Goal: Task Accomplishment & Management: Complete application form

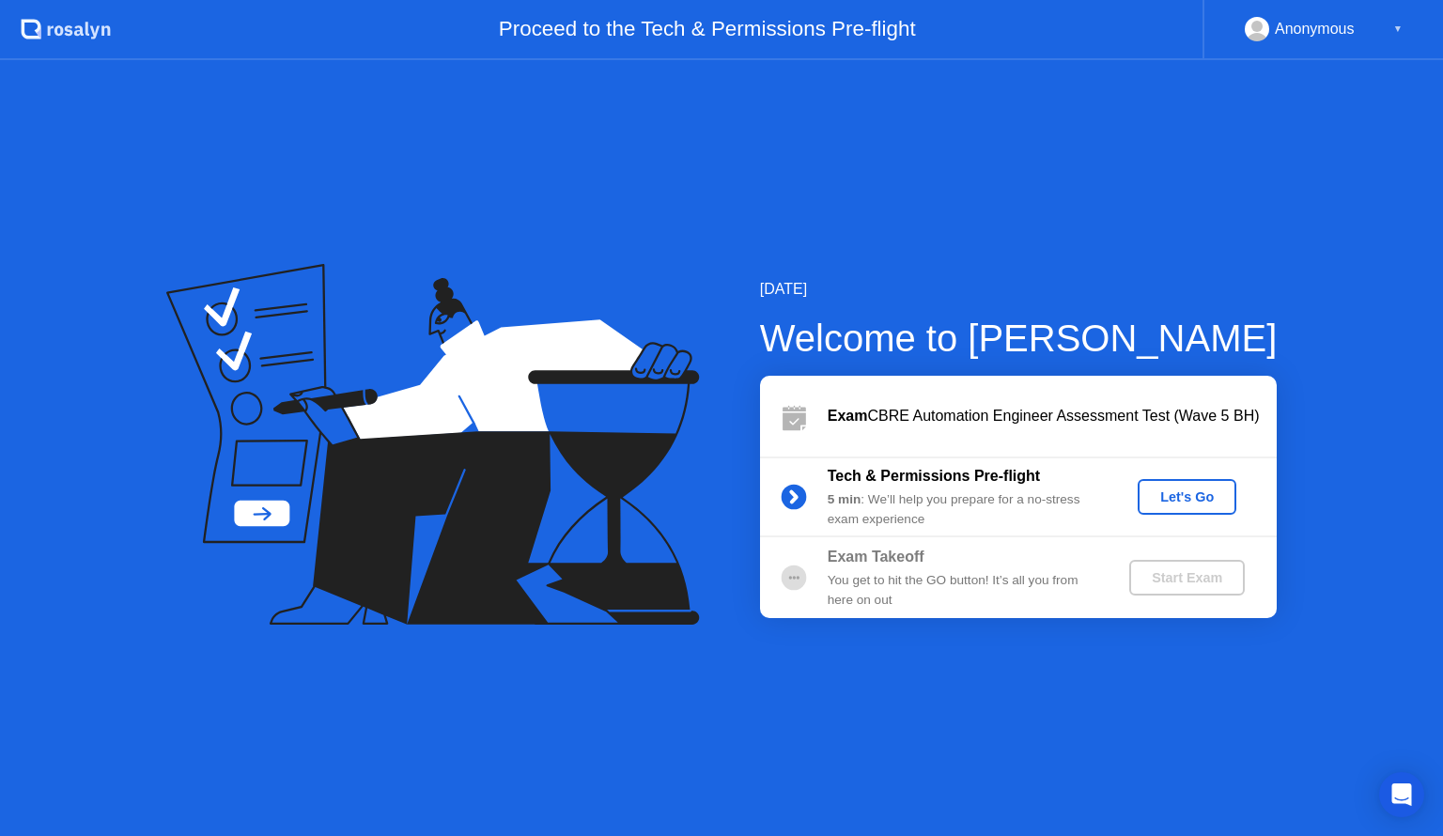
click at [1176, 504] on div "Let's Go" at bounding box center [1187, 496] width 84 height 15
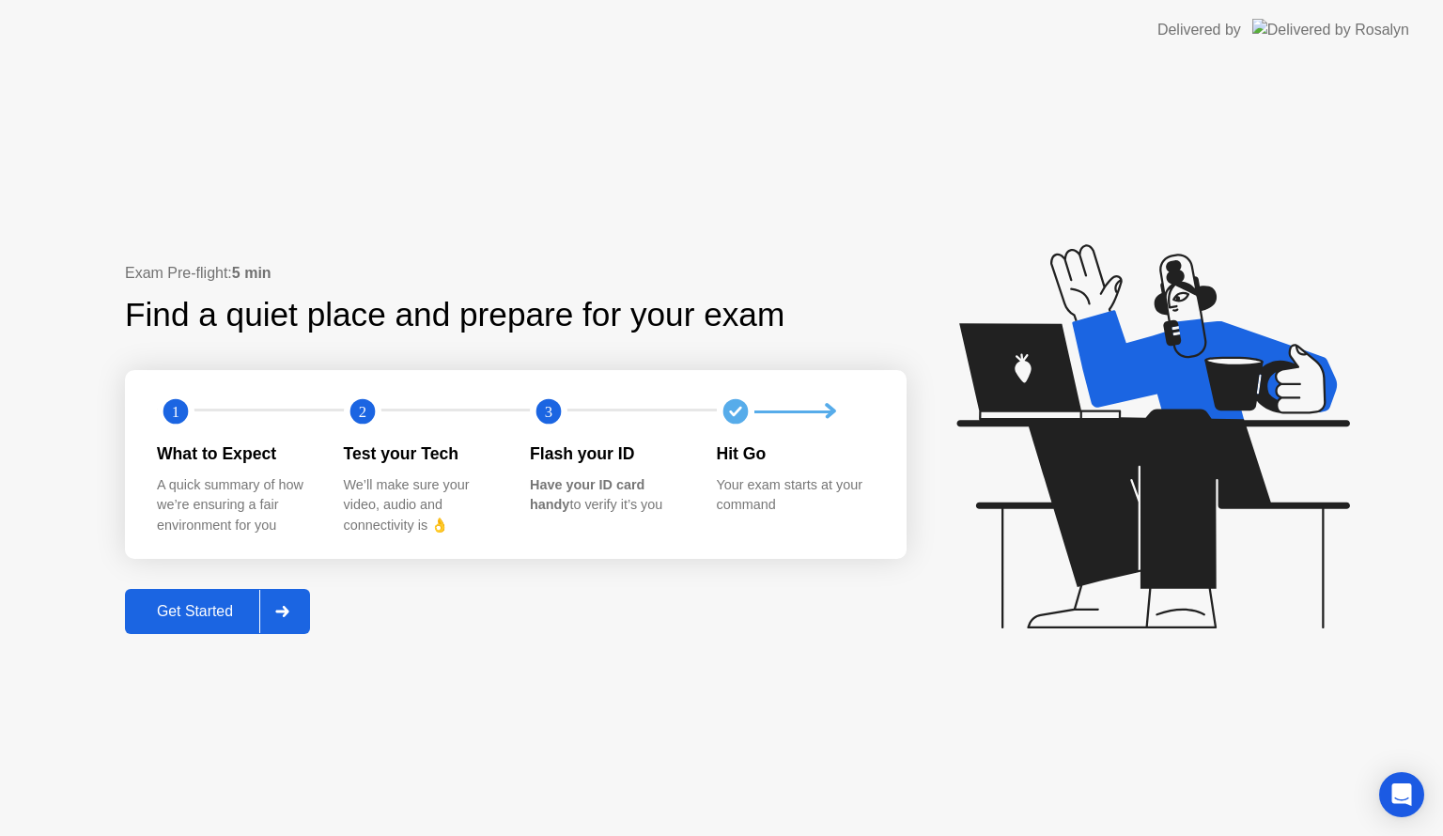
click at [189, 612] on div "Get Started" at bounding box center [195, 611] width 129 height 17
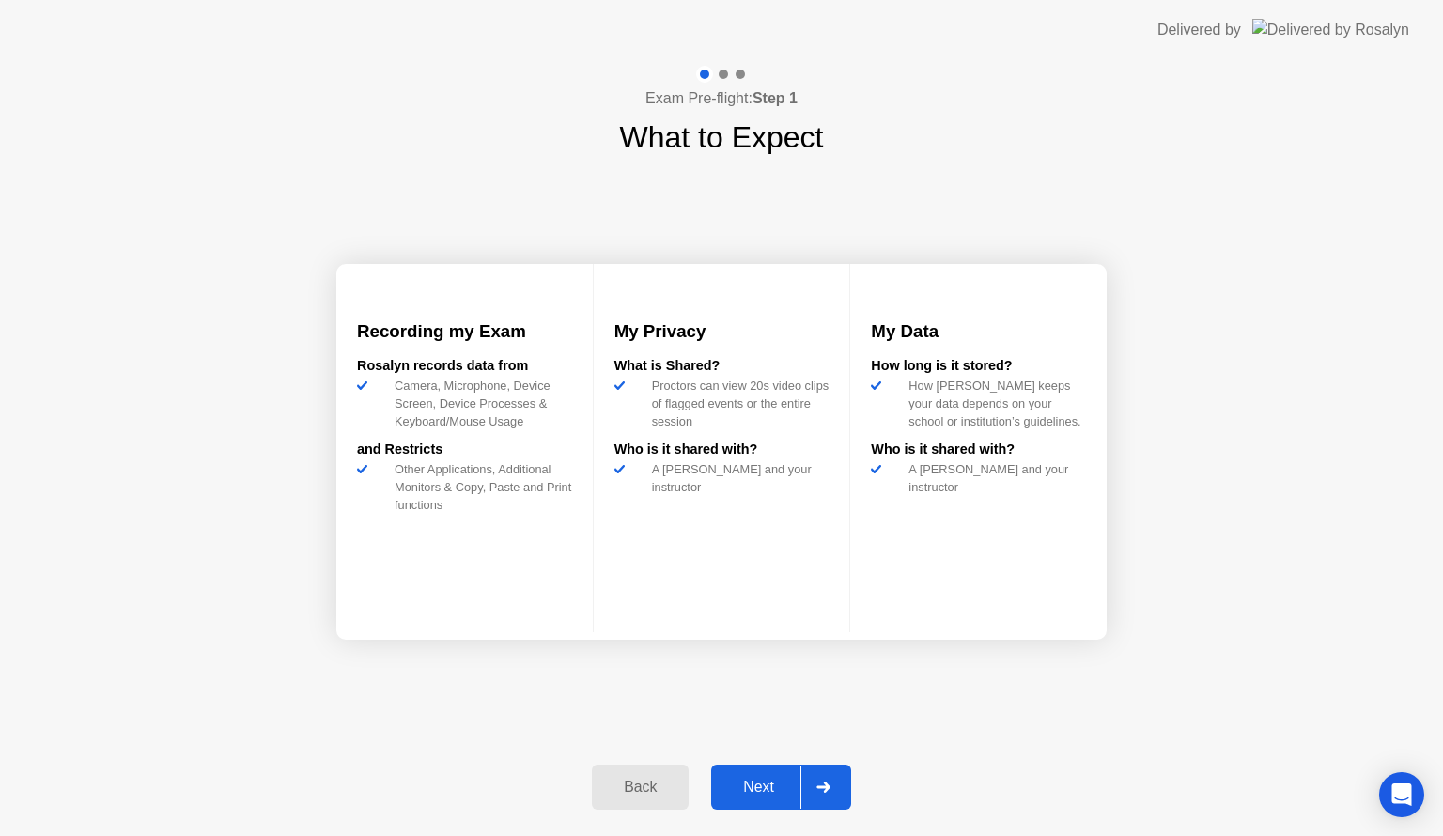
click at [772, 779] on div "Next" at bounding box center [759, 787] width 84 height 17
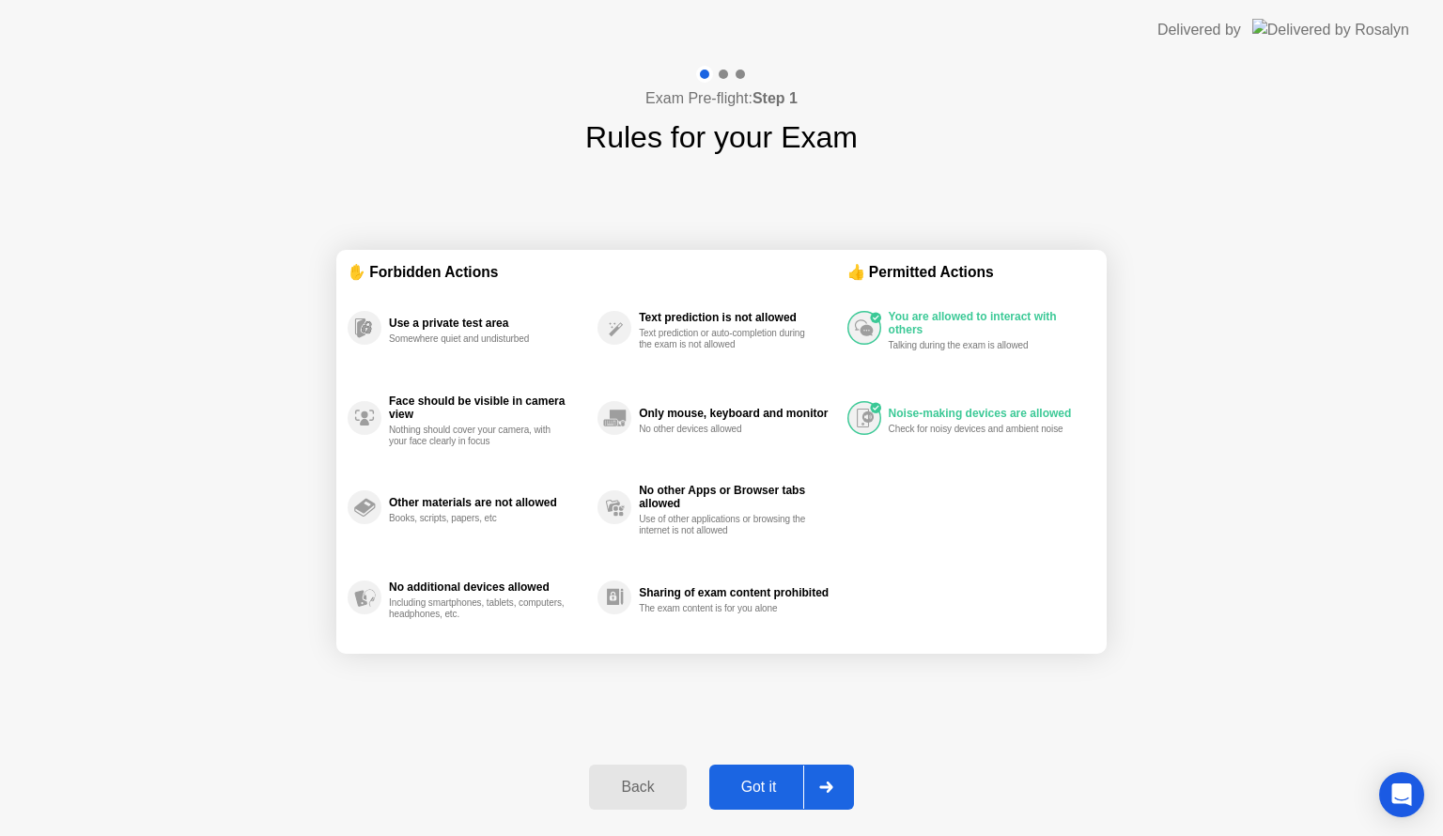
click at [770, 780] on div "Got it" at bounding box center [759, 787] width 88 height 17
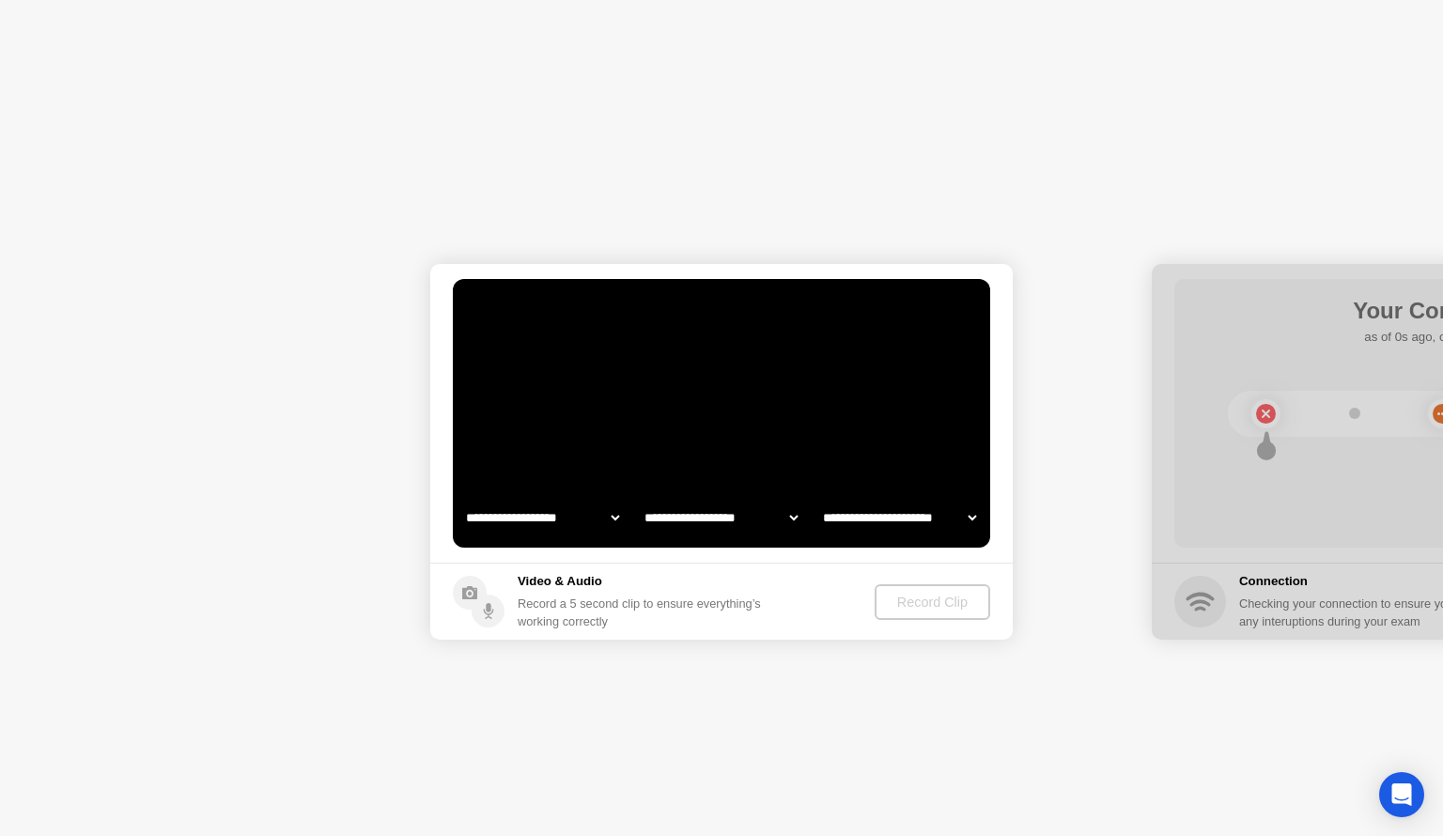
select select "**********"
select select "*******"
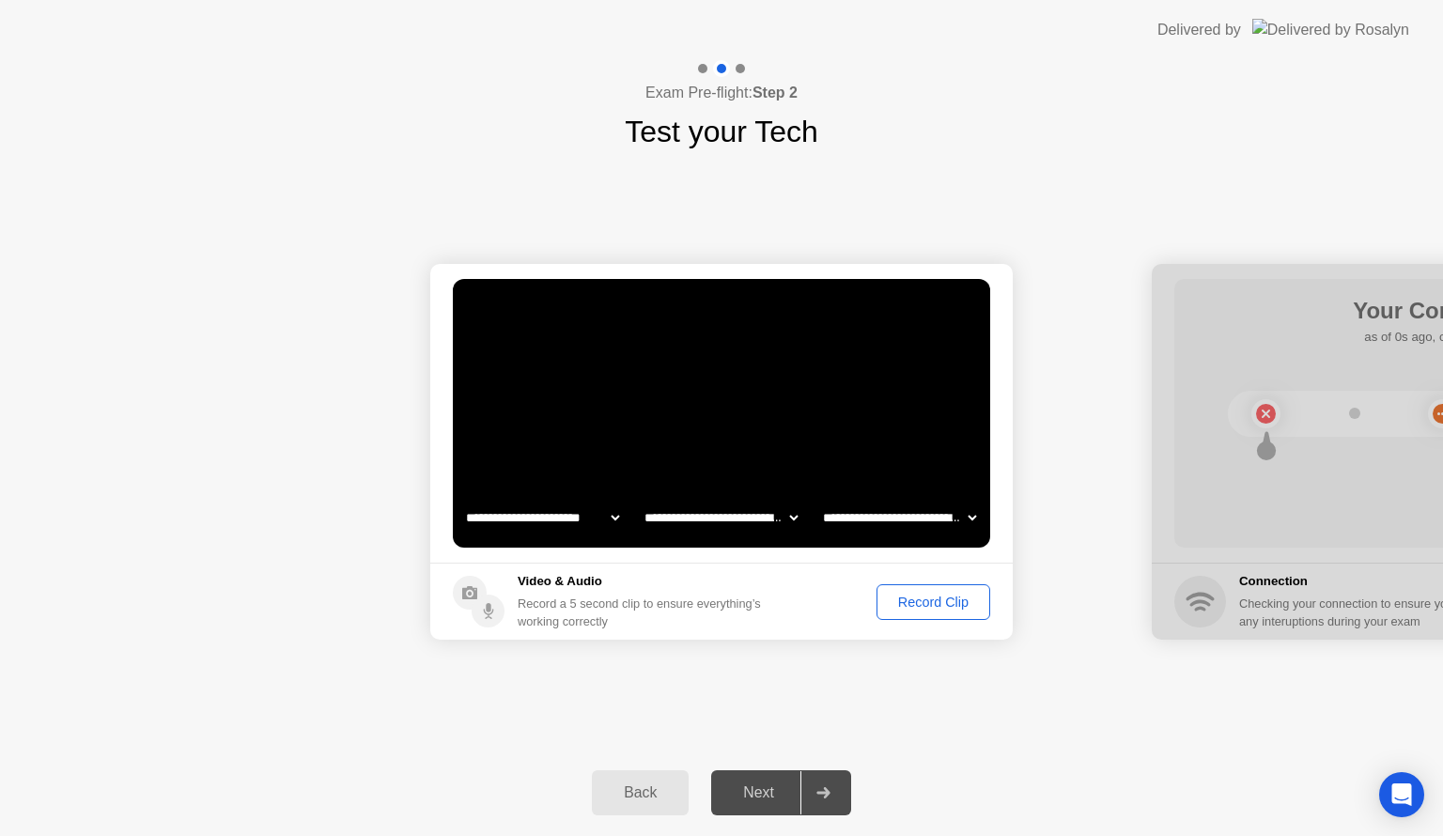
click at [745, 789] on div "Next" at bounding box center [759, 792] width 84 height 17
click at [945, 605] on div "Record Clip" at bounding box center [933, 602] width 101 height 15
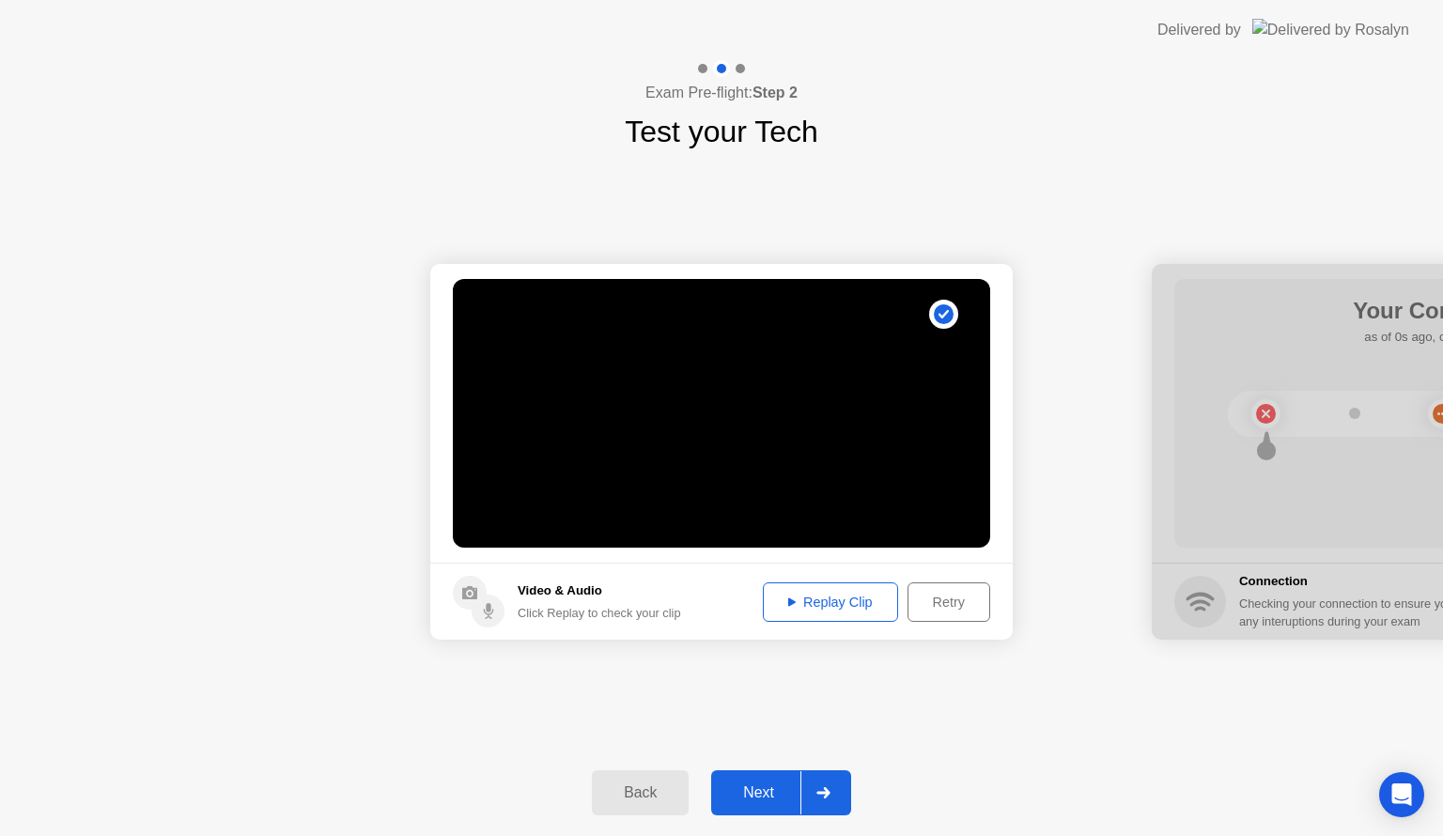
click at [741, 801] on div "Next" at bounding box center [759, 792] width 84 height 17
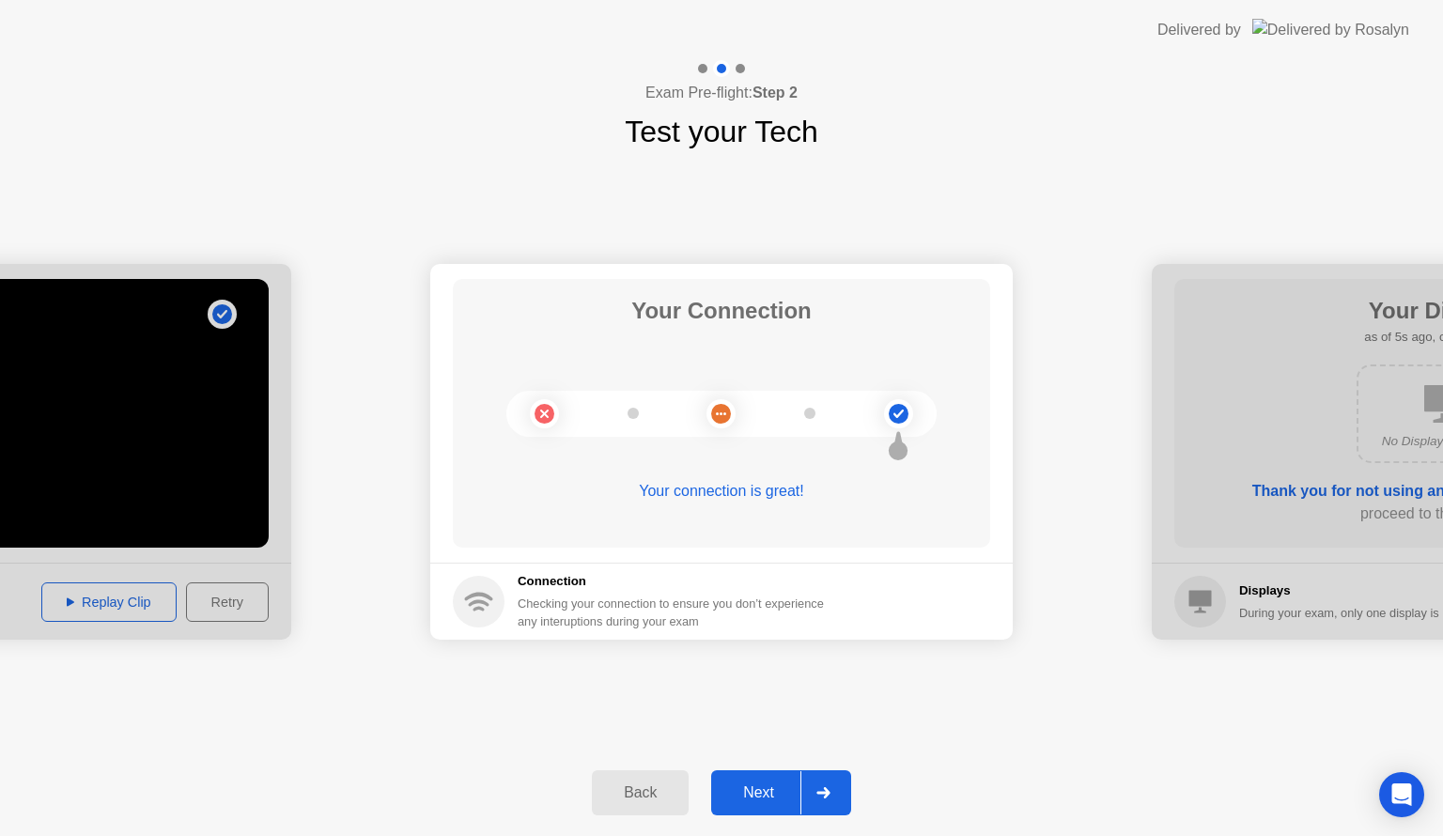
click at [774, 788] on div "Next" at bounding box center [759, 792] width 84 height 17
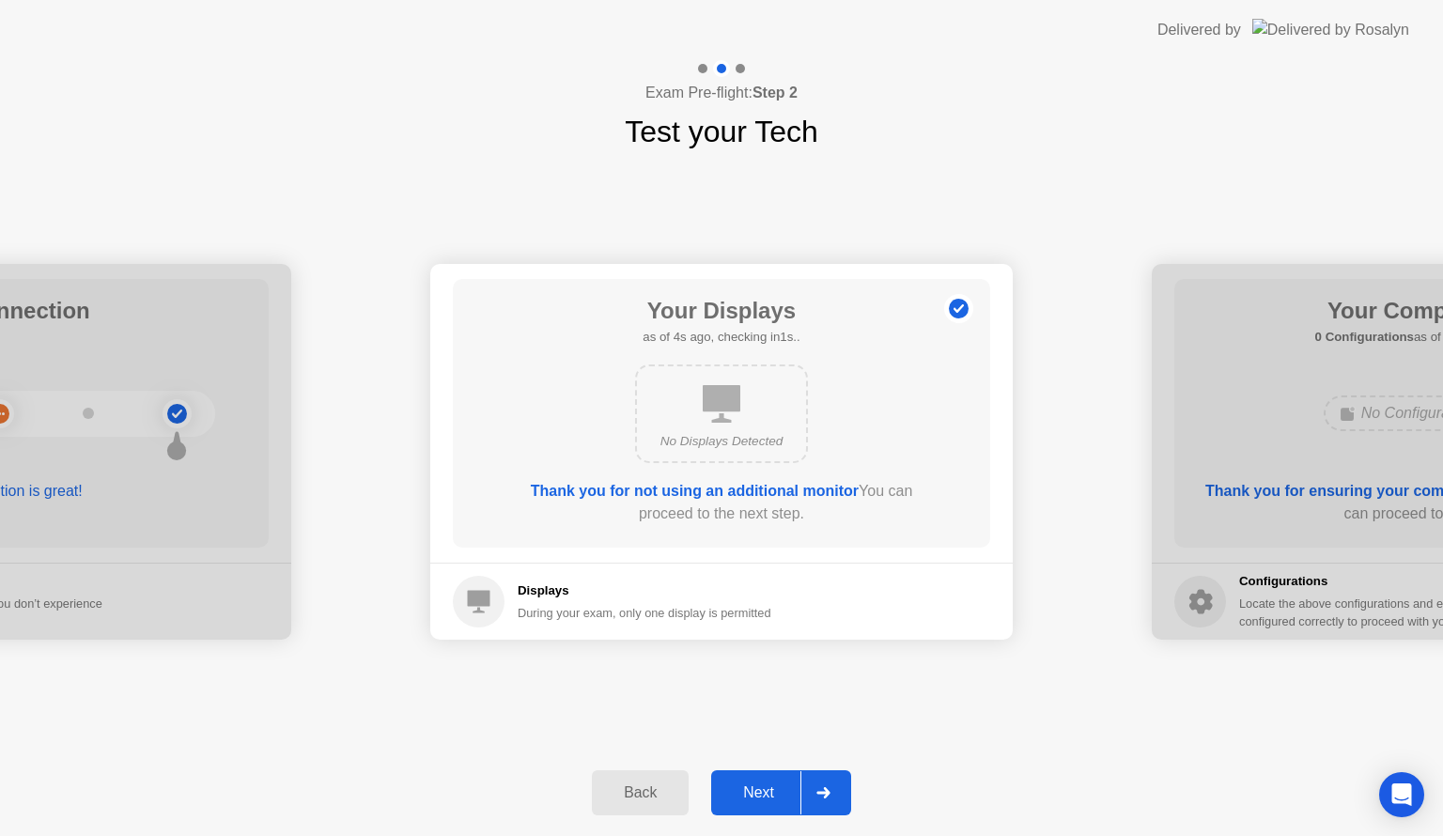
click at [776, 788] on div "Next" at bounding box center [759, 792] width 84 height 17
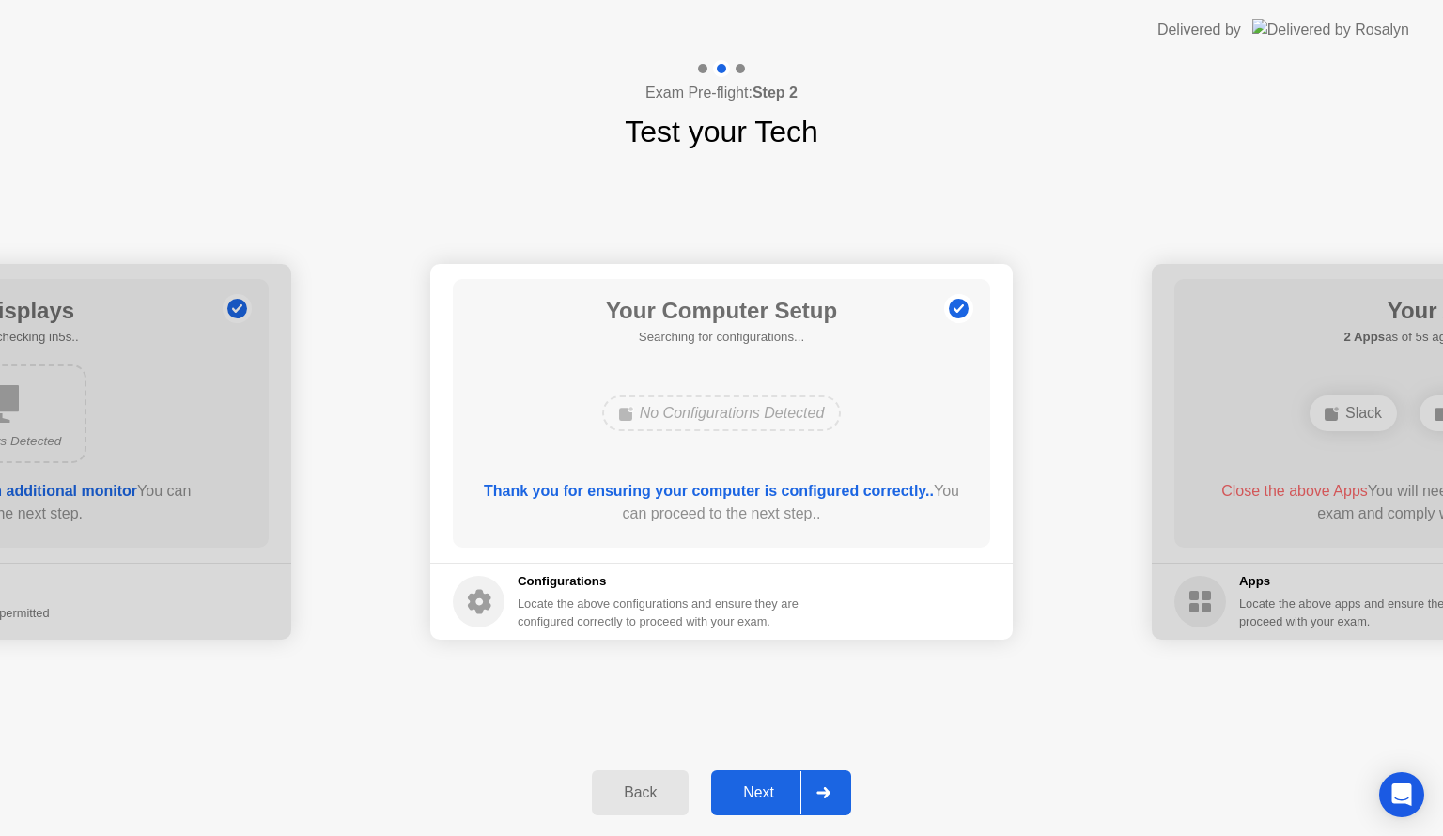
click at [776, 788] on div "Next" at bounding box center [759, 792] width 84 height 17
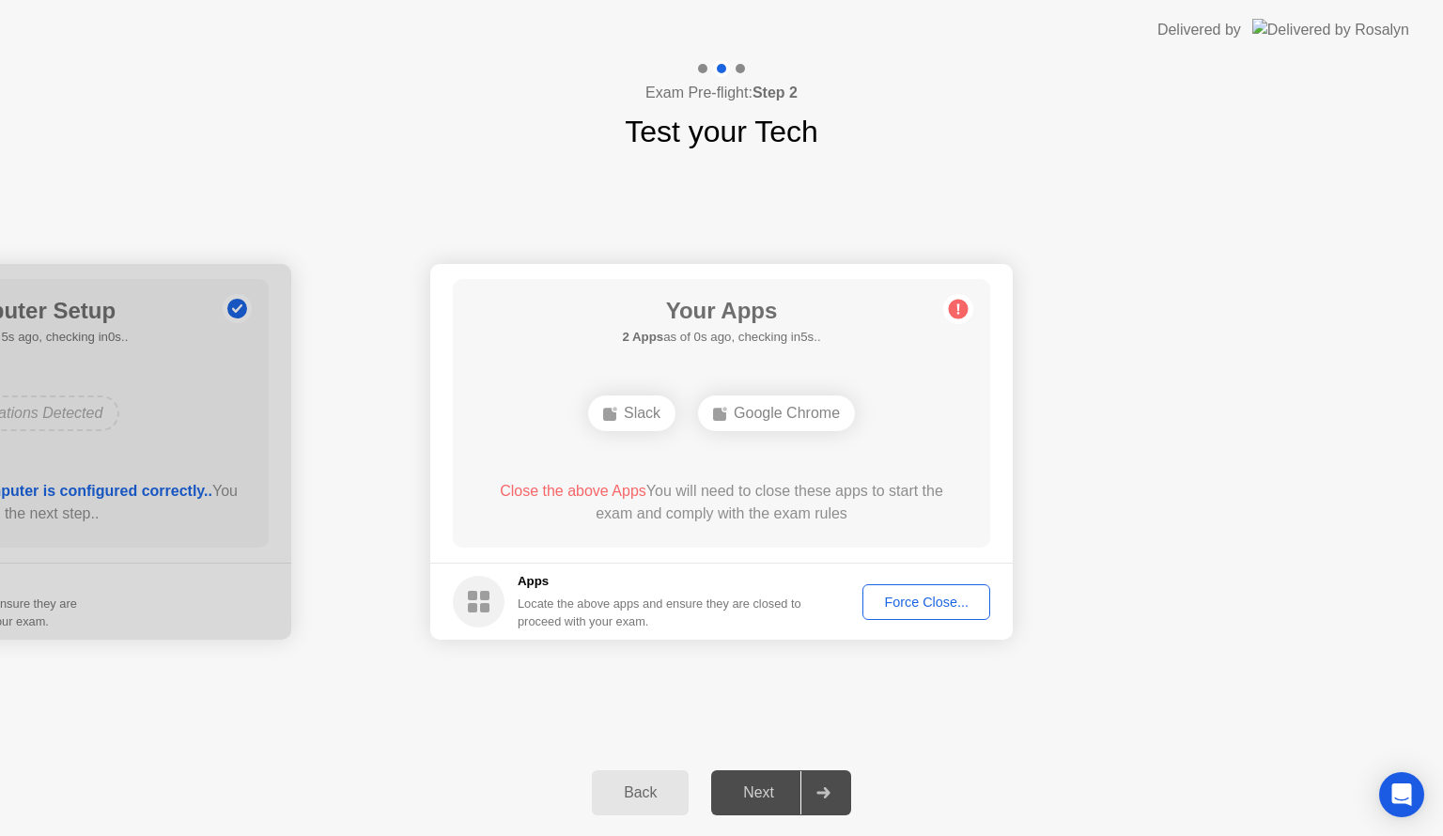
click at [955, 581] on footer "Apps Locate the above apps and ensure they are closed to proceed with your exam…" at bounding box center [721, 601] width 582 height 77
click at [953, 589] on button "Force Close..." at bounding box center [926, 602] width 128 height 36
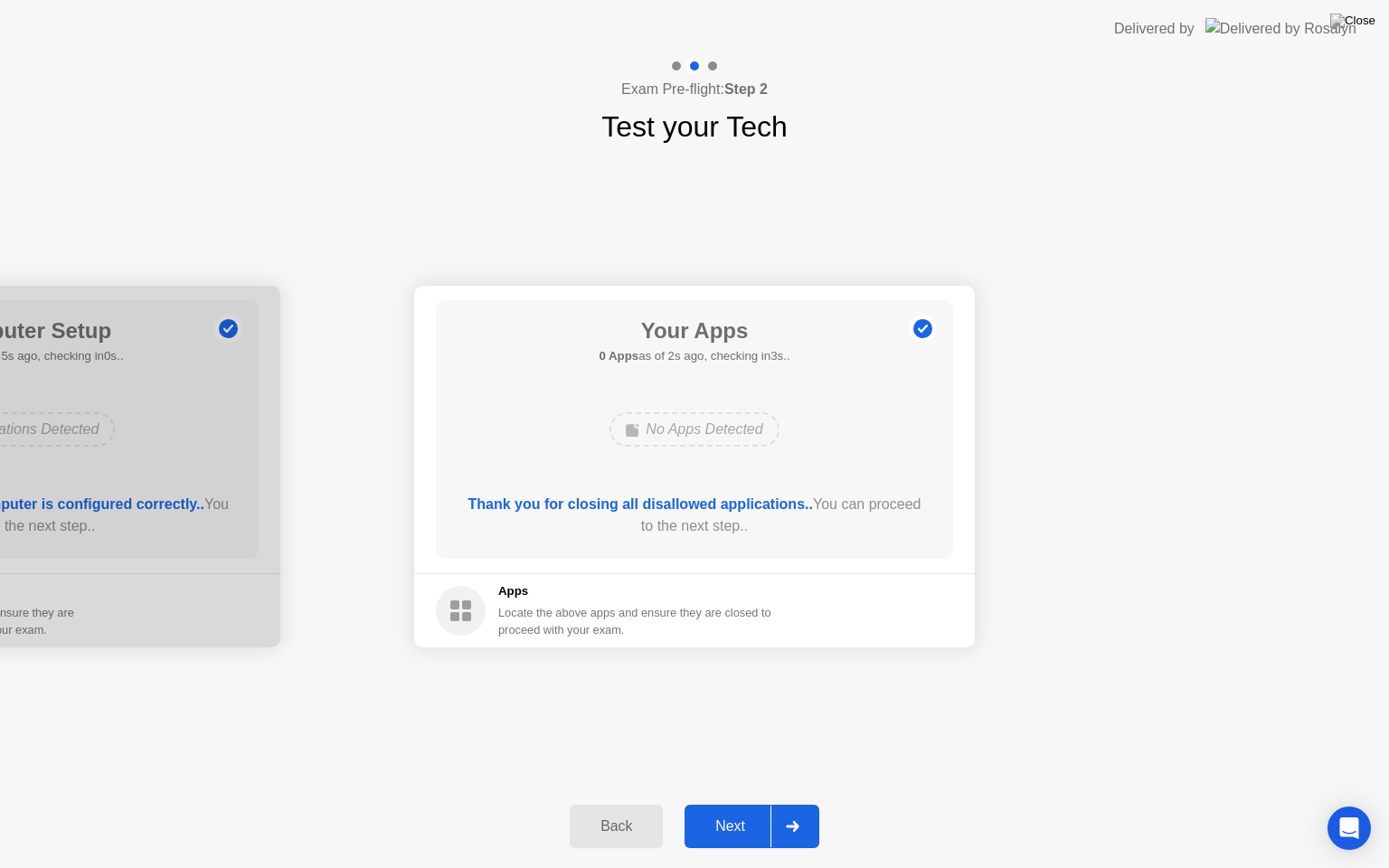
click at [739, 804] on div "Next" at bounding box center [731, 826] width 81 height 16
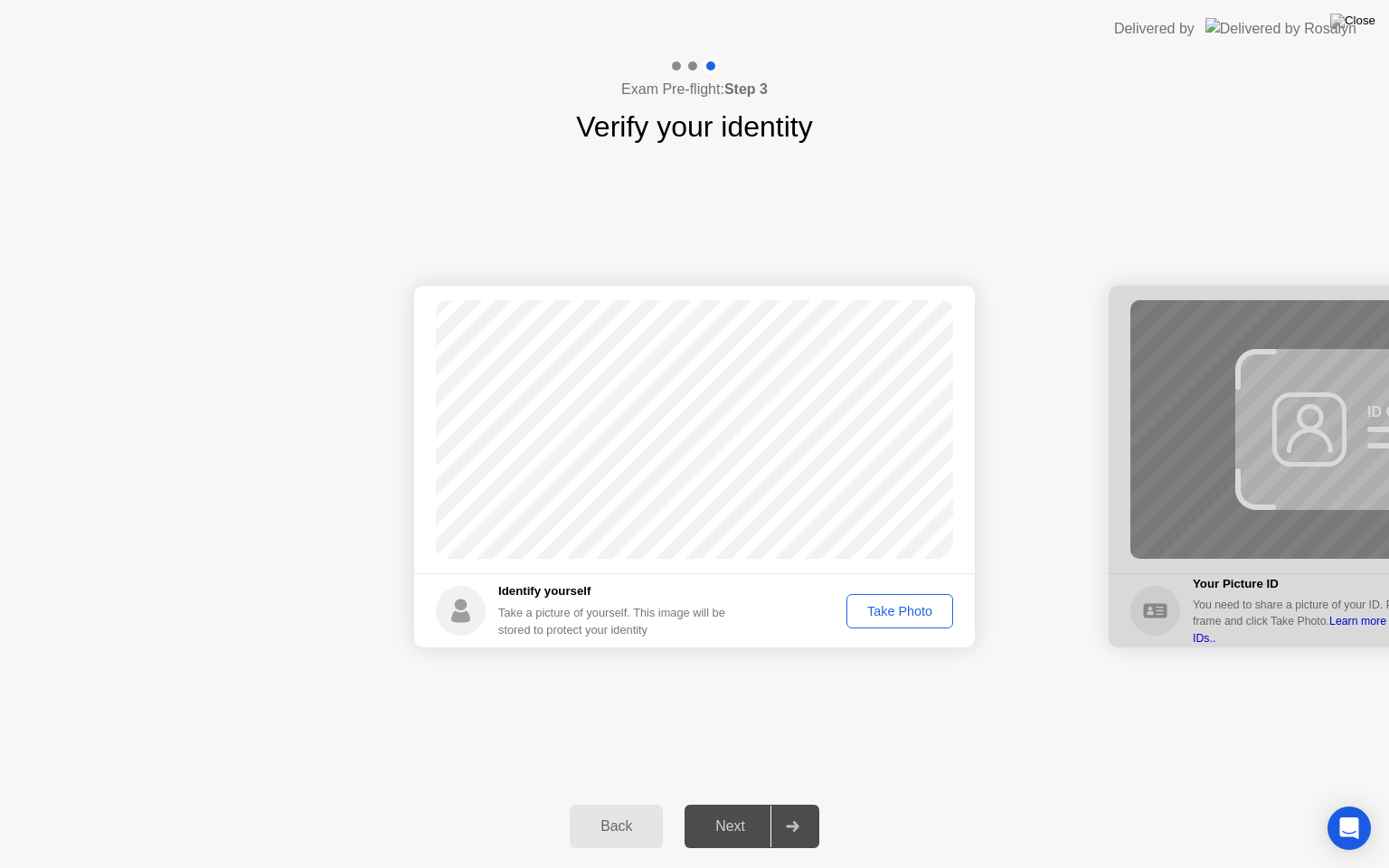
click at [904, 615] on div "Take Photo" at bounding box center [900, 611] width 94 height 14
click at [741, 804] on div "Next" at bounding box center [731, 826] width 81 height 16
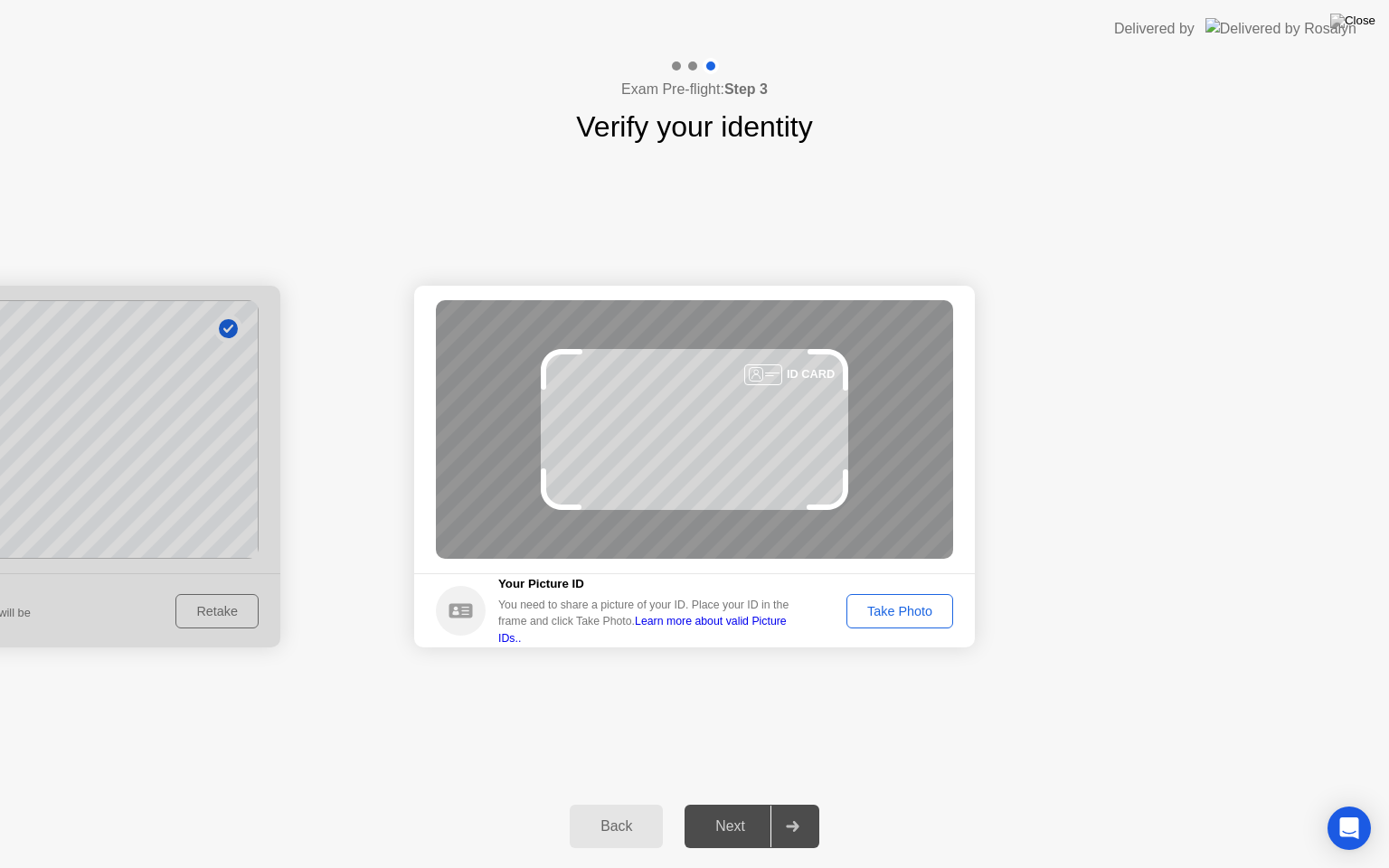
click at [893, 618] on div "Take Photo" at bounding box center [900, 611] width 94 height 14
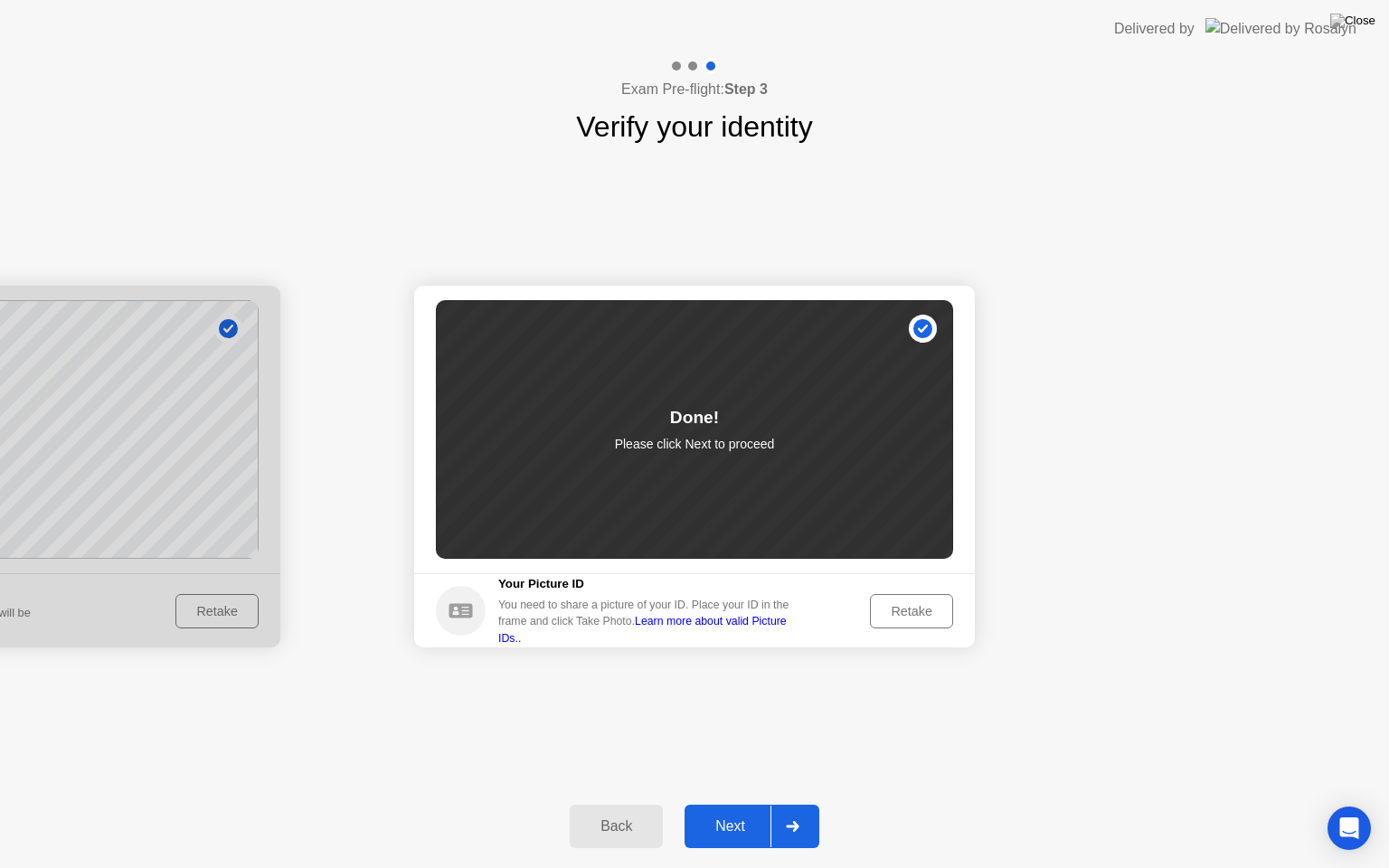
click at [738, 804] on button "Next" at bounding box center [752, 826] width 135 height 43
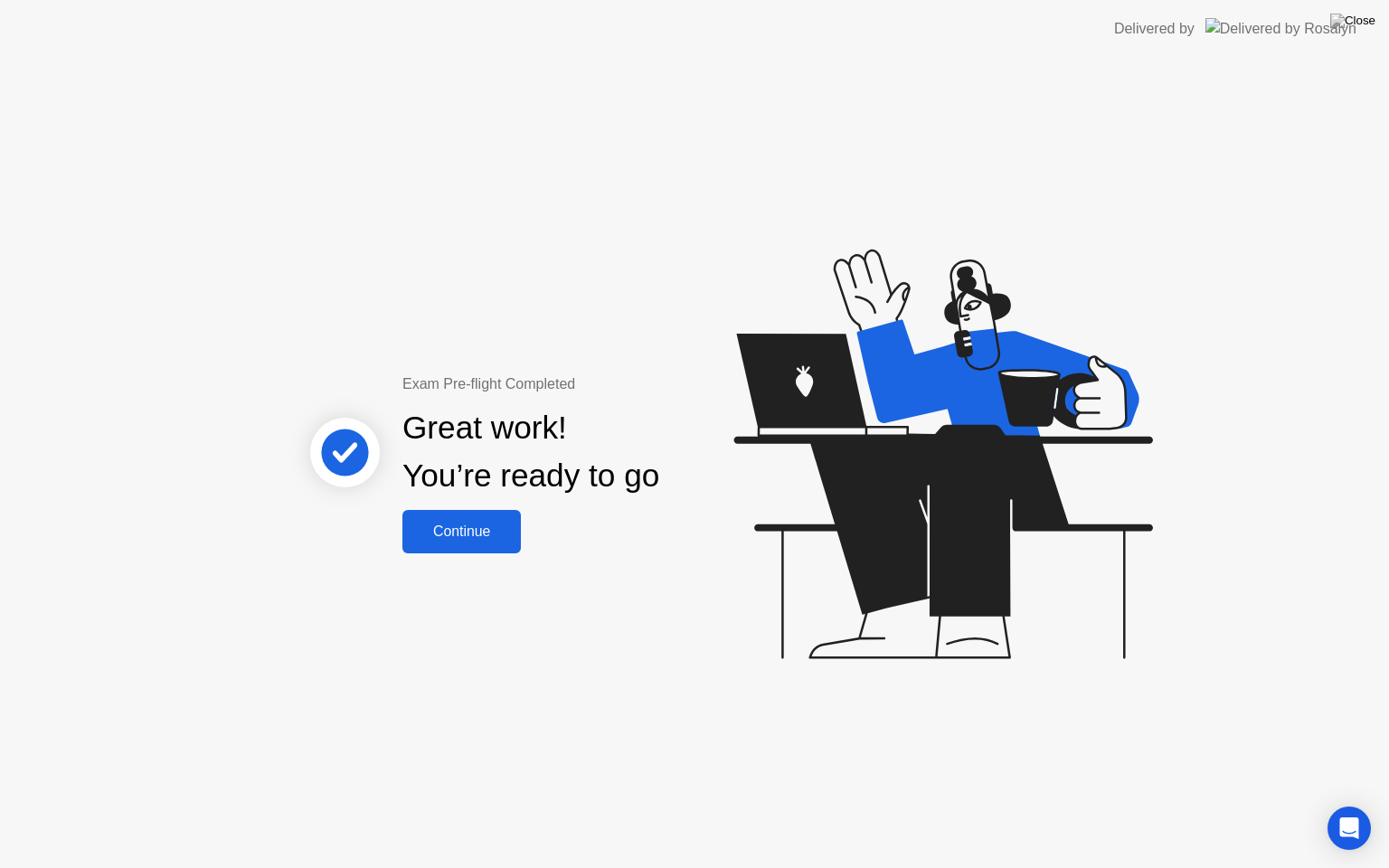
click at [464, 537] on div "Continue" at bounding box center [462, 531] width 108 height 16
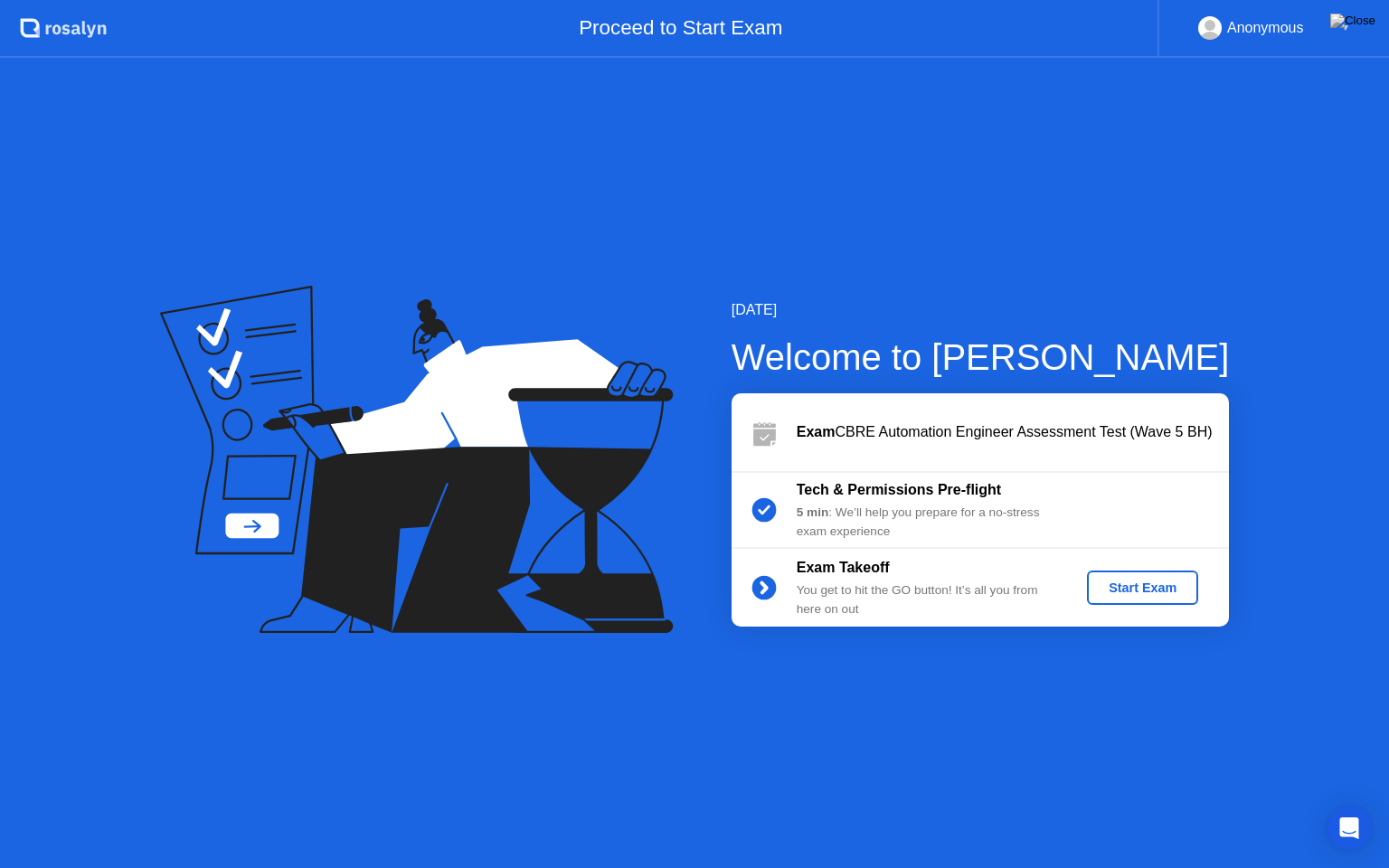
click at [1132, 583] on div "Start Exam" at bounding box center [1143, 587] width 97 height 14
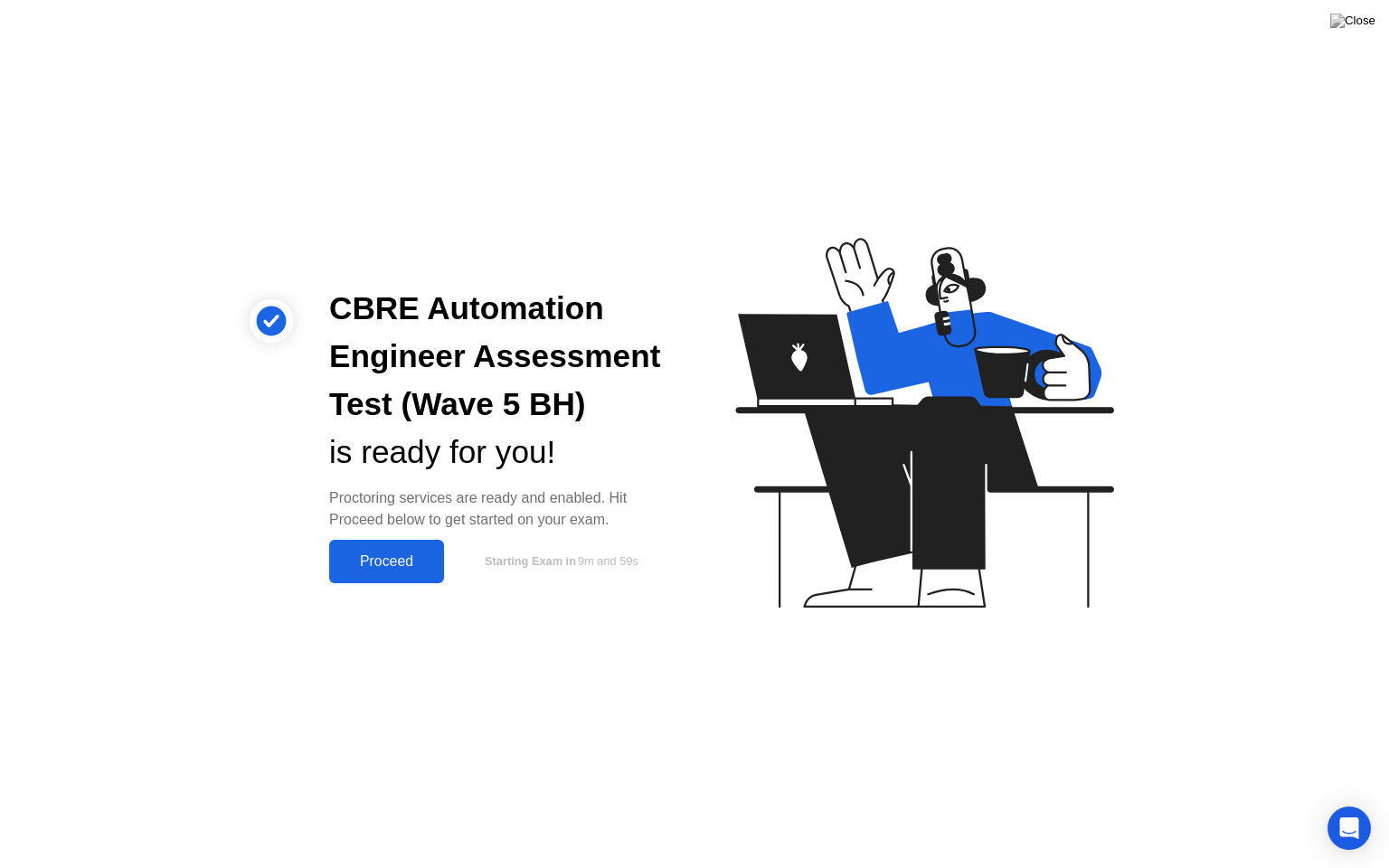
click at [358, 547] on button "Proceed" at bounding box center [386, 561] width 115 height 43
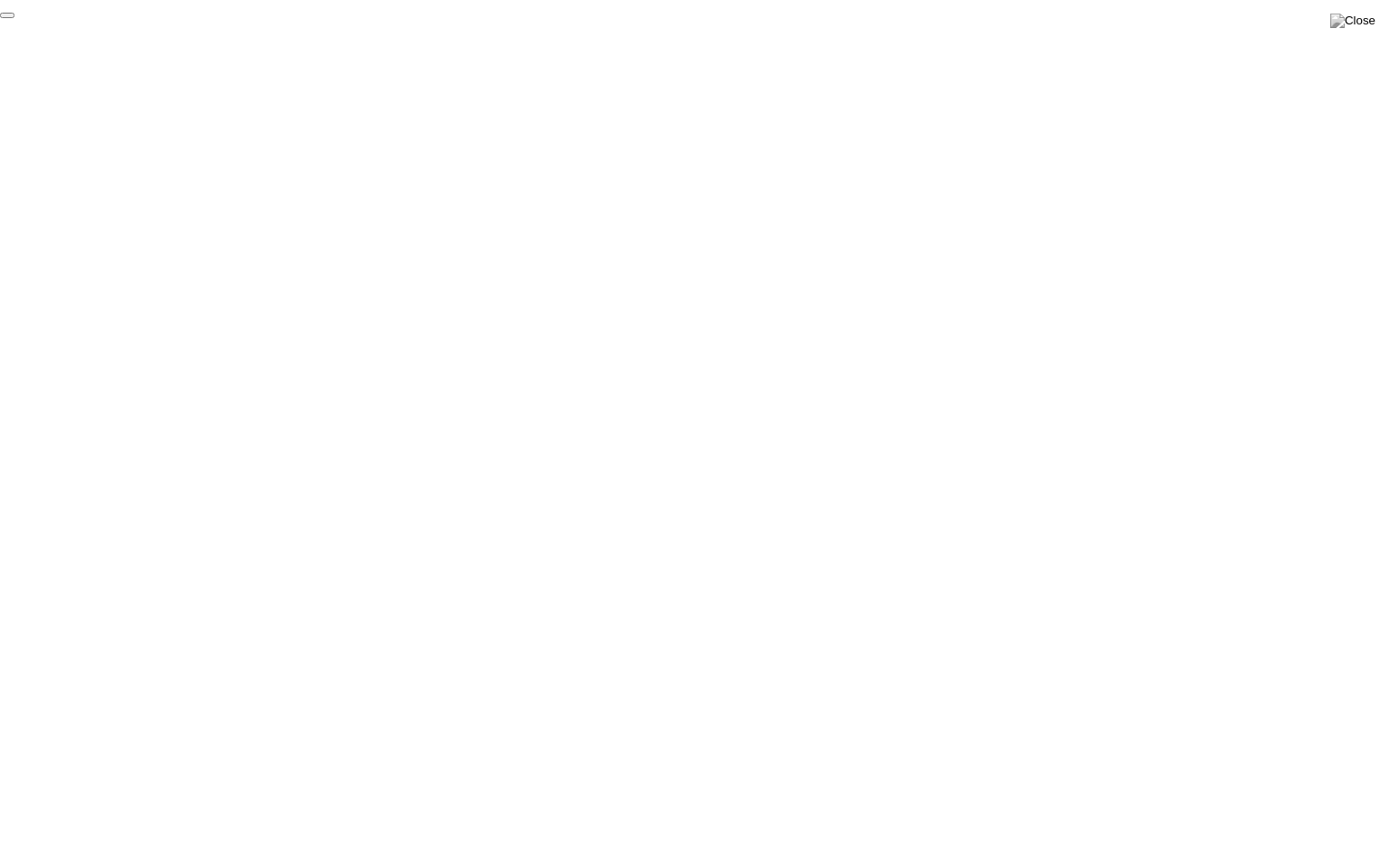
click div "End Proctoring Session"
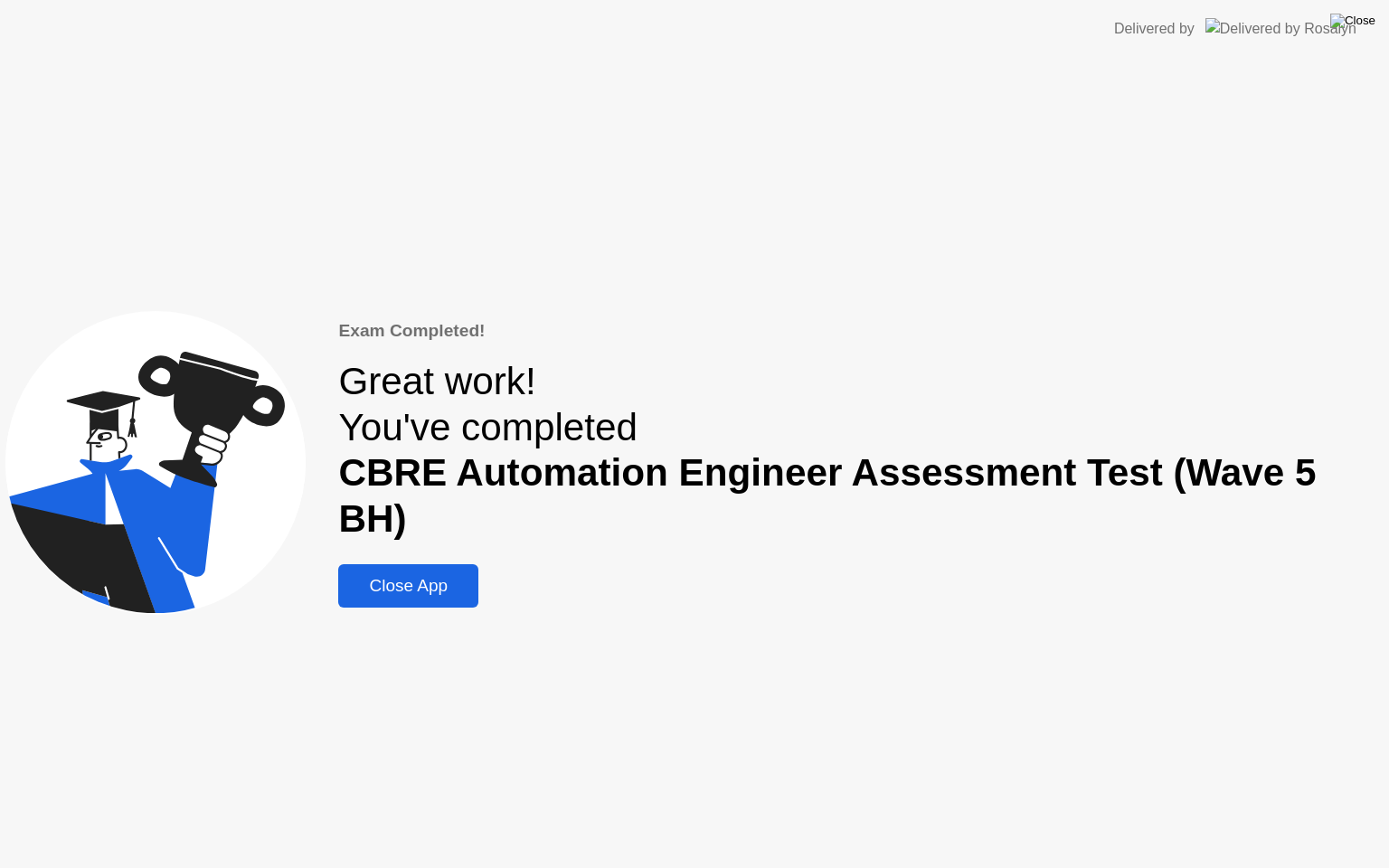
click at [1364, 28] on img at bounding box center [1352, 20] width 45 height 14
